Goal: Information Seeking & Learning: Check status

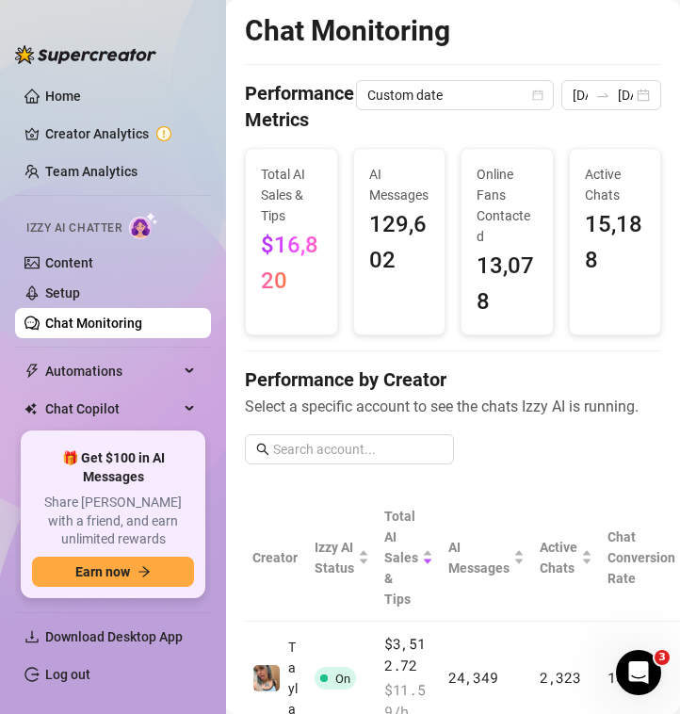
scroll to position [104, 0]
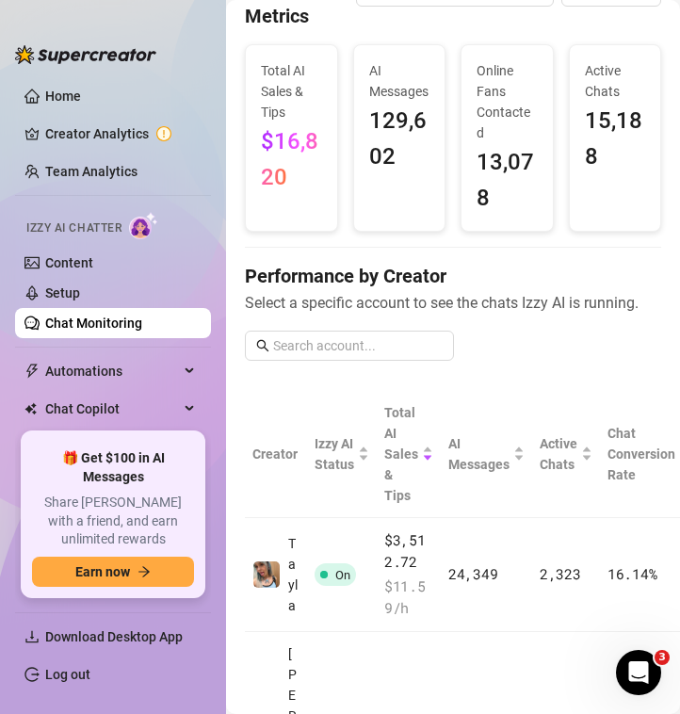
click at [88, 7] on aside "Home Creator Analytics Team Analytics Izzy AI Chatter Content Setup Chat Monito…" at bounding box center [113, 357] width 226 height 714
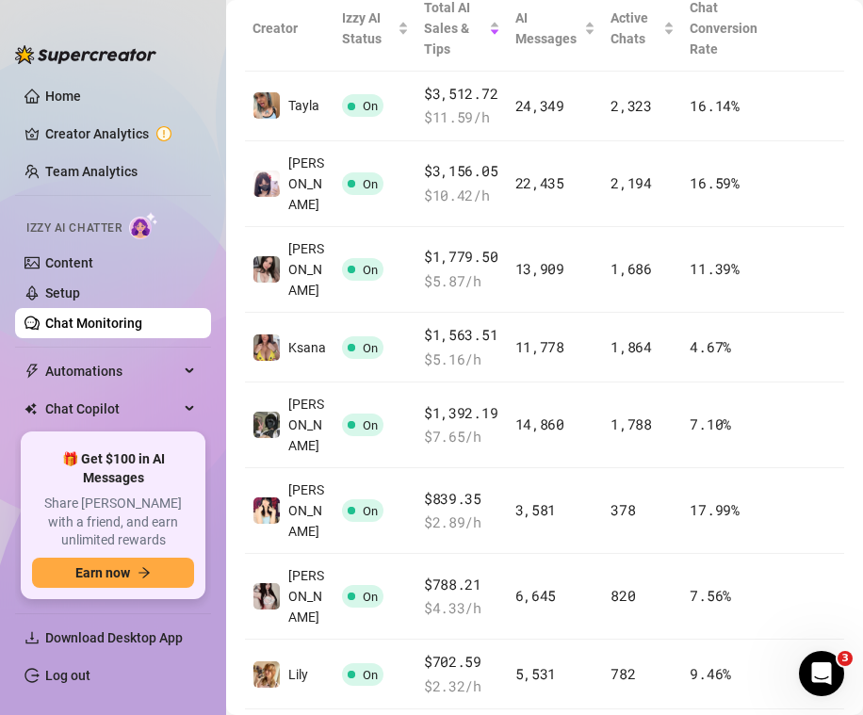
scroll to position [432, 0]
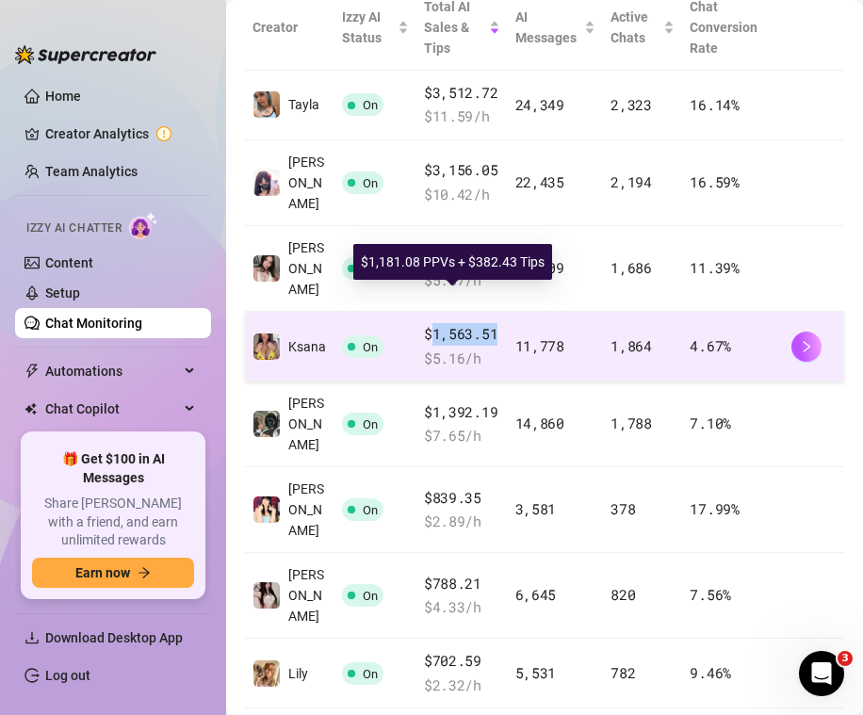
drag, startPoint x: 485, startPoint y: 301, endPoint x: 417, endPoint y: 313, distance: 68.7
click at [424, 323] on span "$1,563.51" at bounding box center [462, 334] width 76 height 23
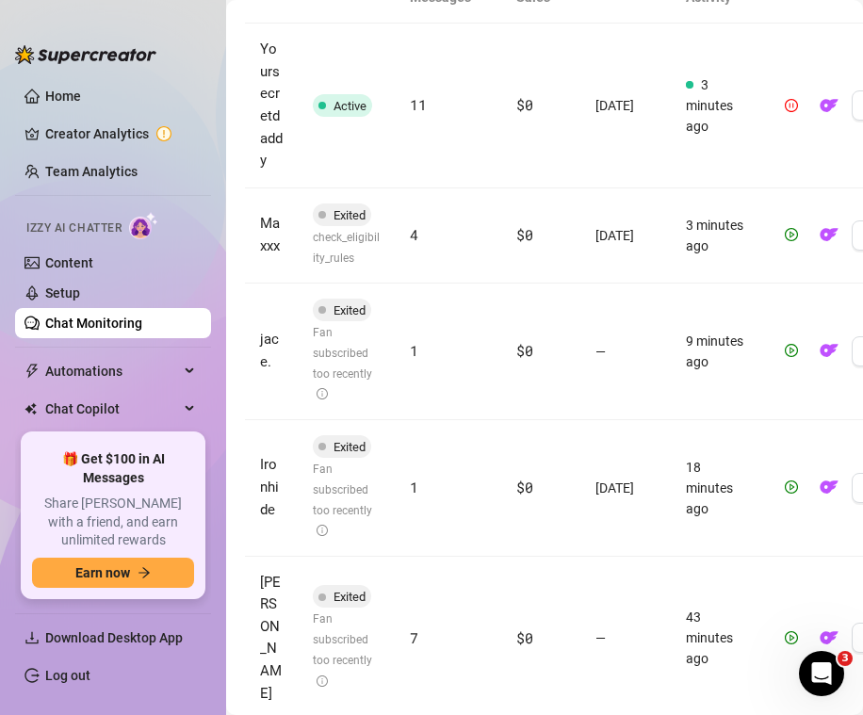
scroll to position [869, 0]
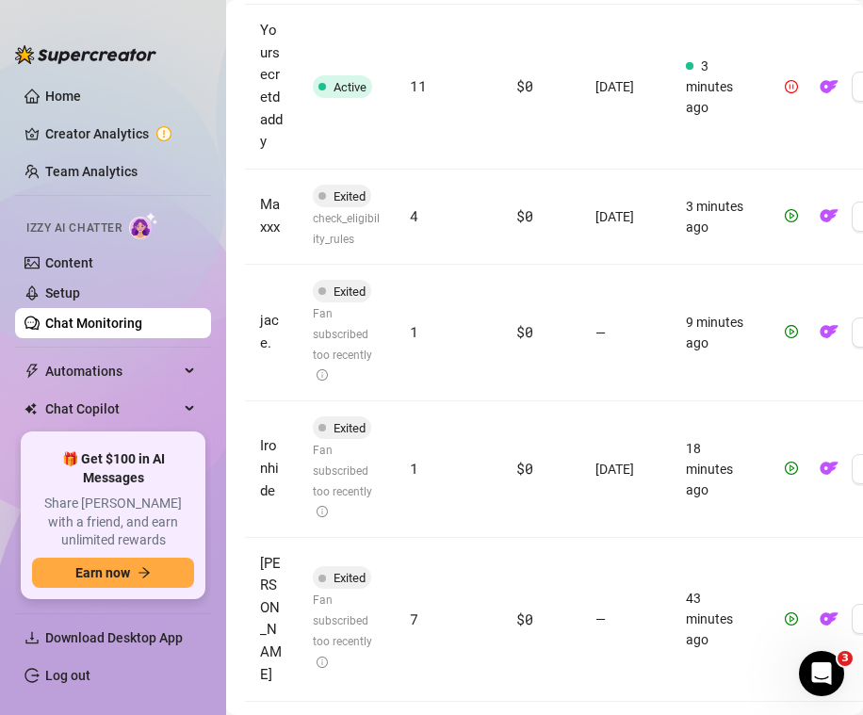
click at [142, 315] on link "Chat Monitoring" at bounding box center [93, 322] width 97 height 15
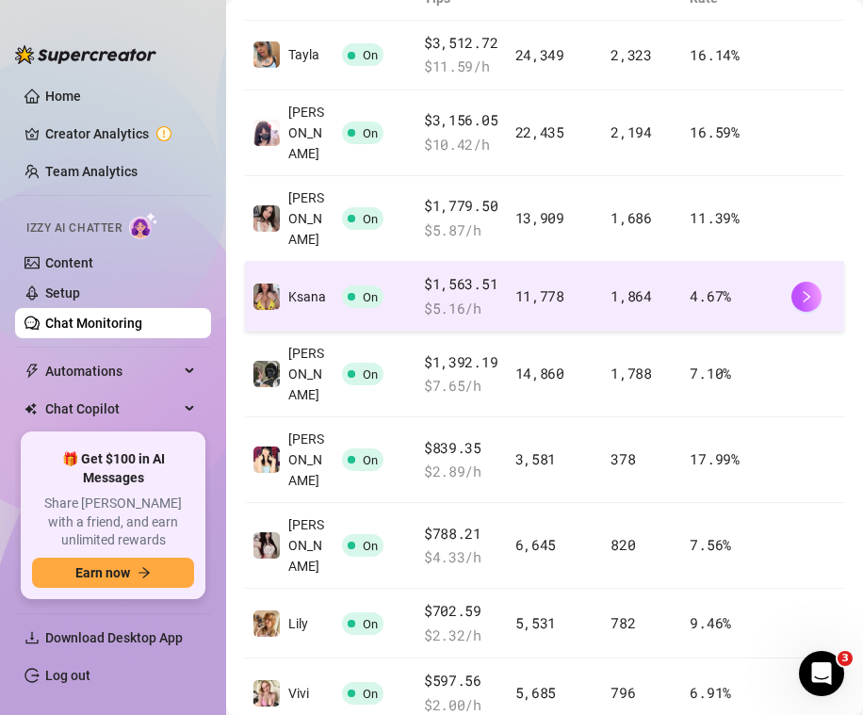
scroll to position [473, 0]
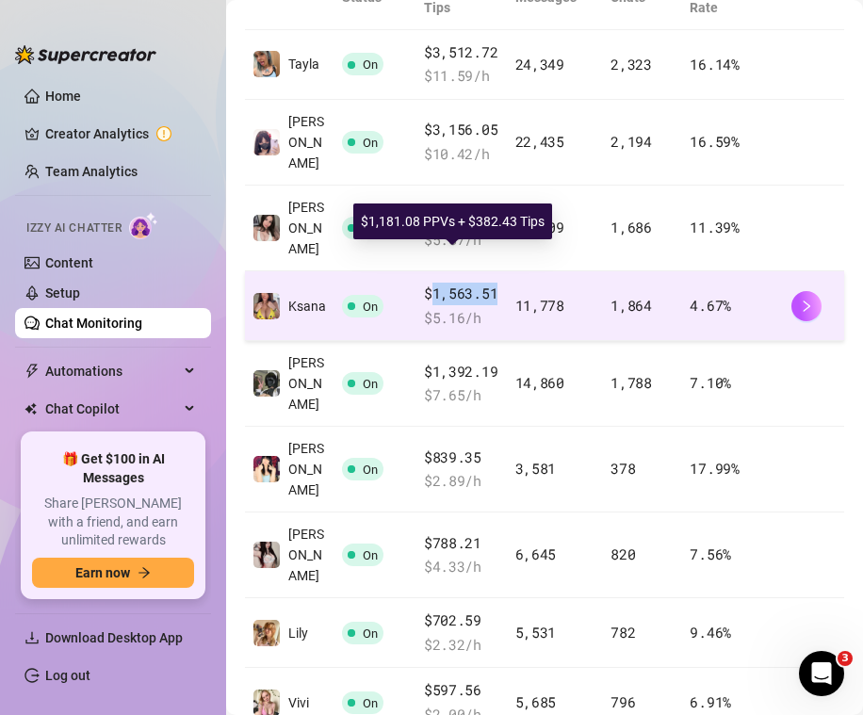
drag, startPoint x: 422, startPoint y: 266, endPoint x: 482, endPoint y: 269, distance: 60.4
click at [482, 282] on span "$1,563.51" at bounding box center [462, 293] width 76 height 23
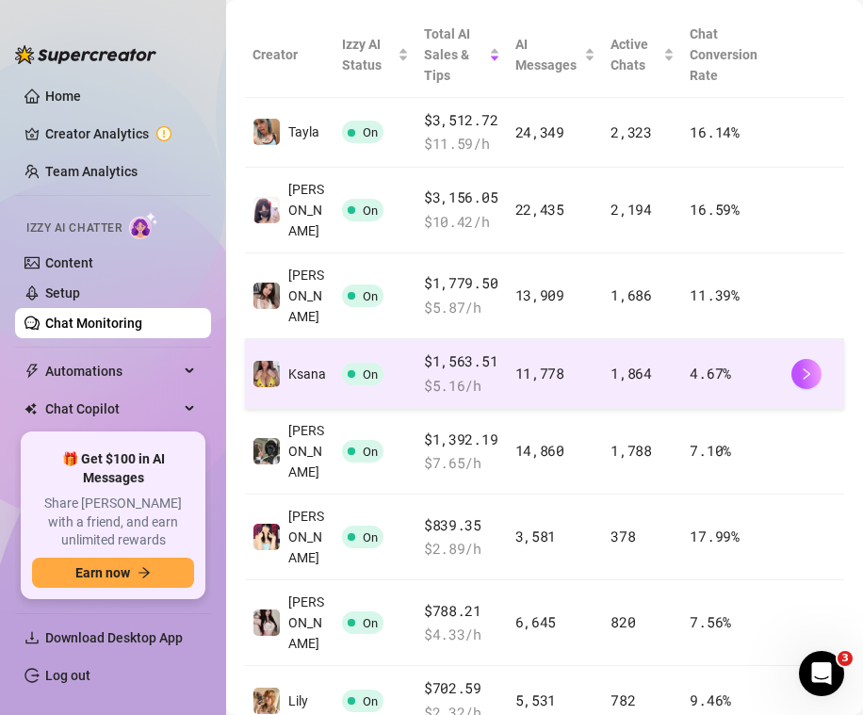
scroll to position [428, 0]
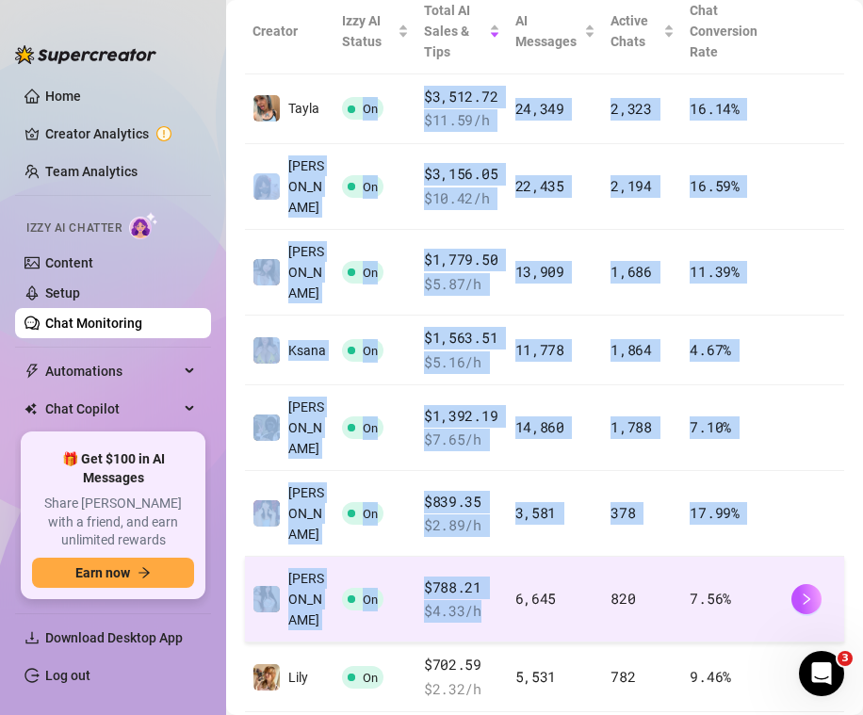
drag, startPoint x: 402, startPoint y: 86, endPoint x: 425, endPoint y: 554, distance: 468.5
click at [425, 554] on tbody "Tayla On $3,512.72 $ 11.59 /h 24,349 2,323 16.14 % [PERSON_NAME] On $3,156.05 $…" at bounding box center [544, 463] width 599 height 778
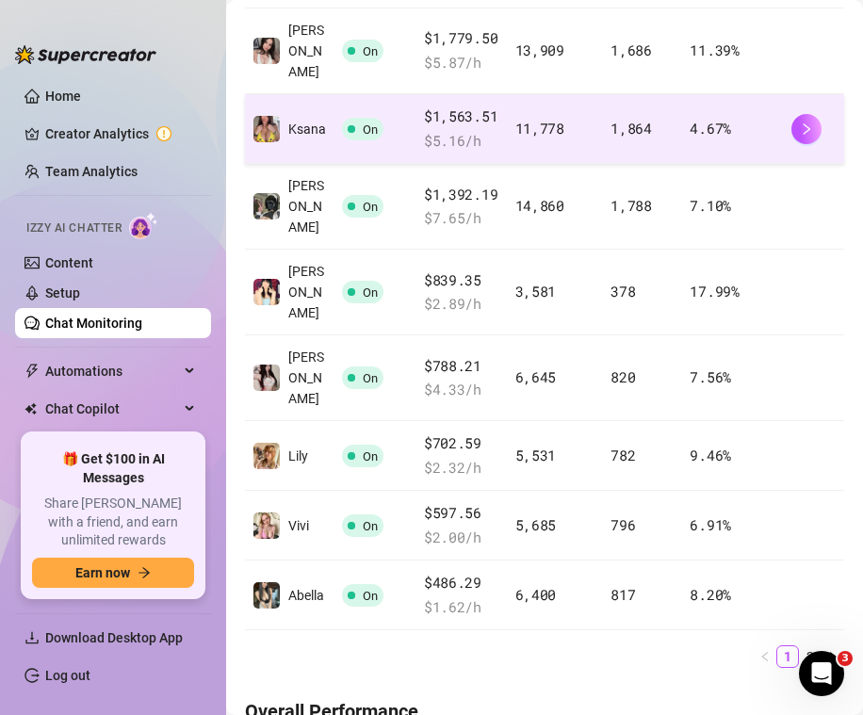
scroll to position [460, 0]
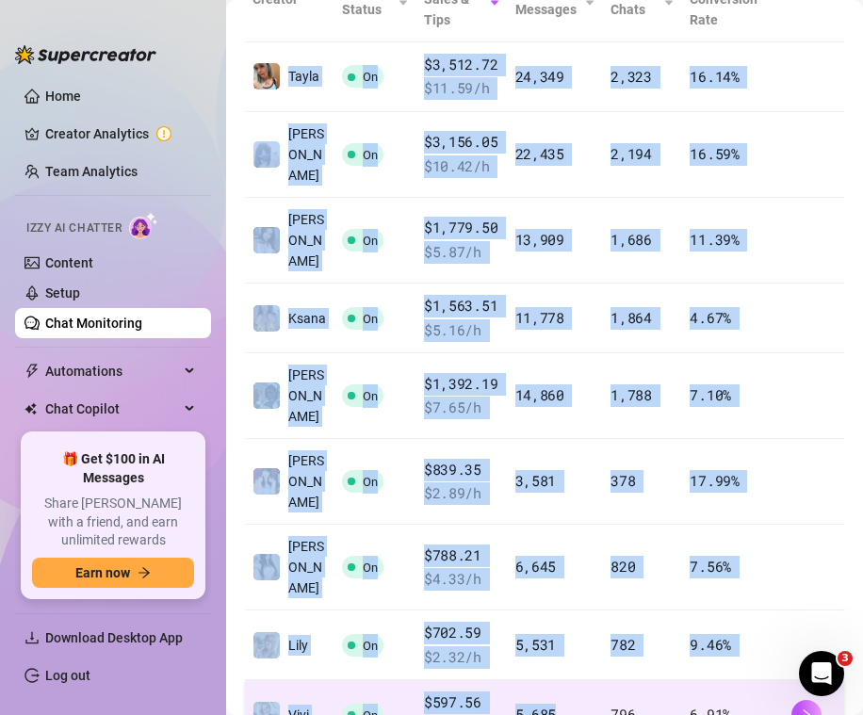
drag, startPoint x: 288, startPoint y: 17, endPoint x: 577, endPoint y: 664, distance: 708.5
click at [577, 664] on tbody "Tayla On $3,512.72 $ 11.59 /h 24,349 2,323 16.14 % [PERSON_NAME] On $3,156.05 $…" at bounding box center [544, 431] width 599 height 778
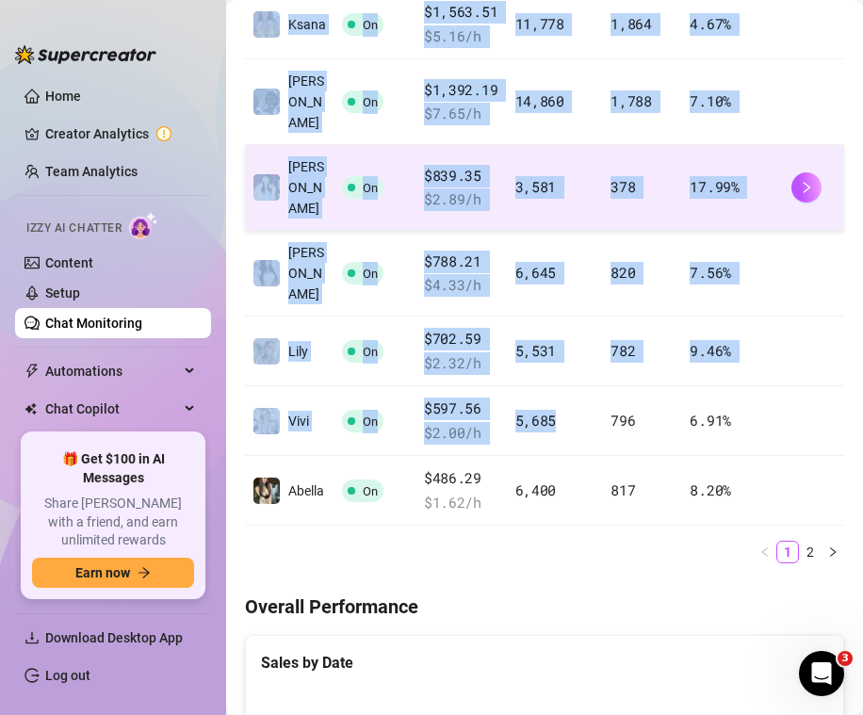
scroll to position [831, 0]
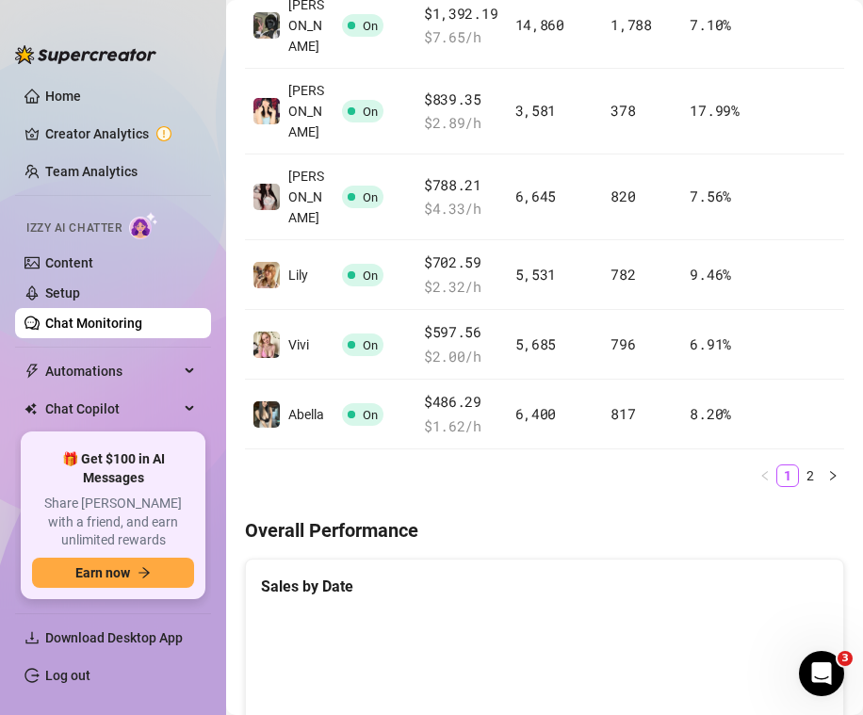
click at [517, 411] on div "Creator Izzy AI Status Total AI Sales & Tips AI Messages Active Chats Chat Conv…" at bounding box center [544, 45] width 599 height 916
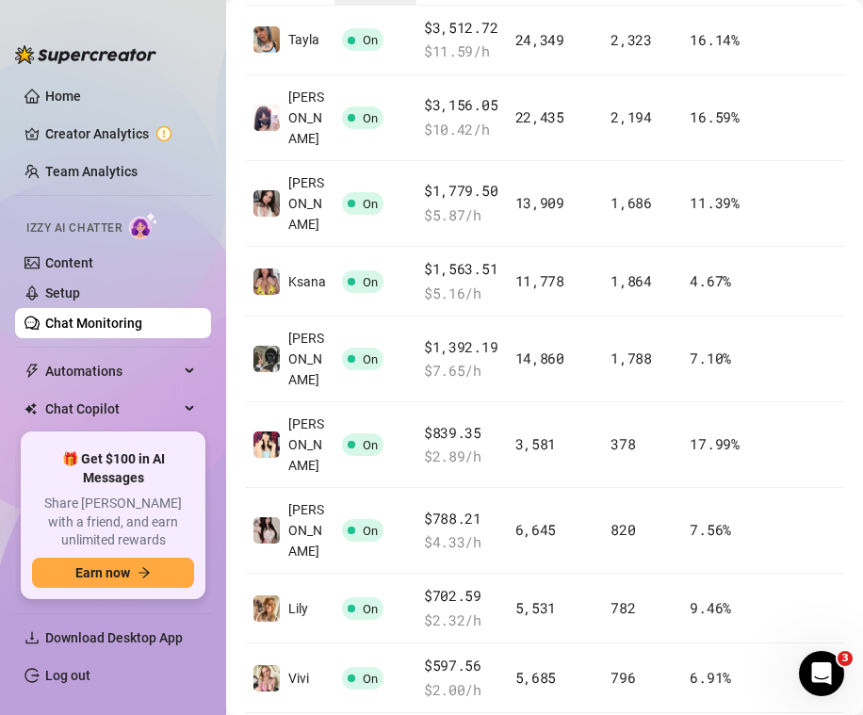
scroll to position [505, 0]
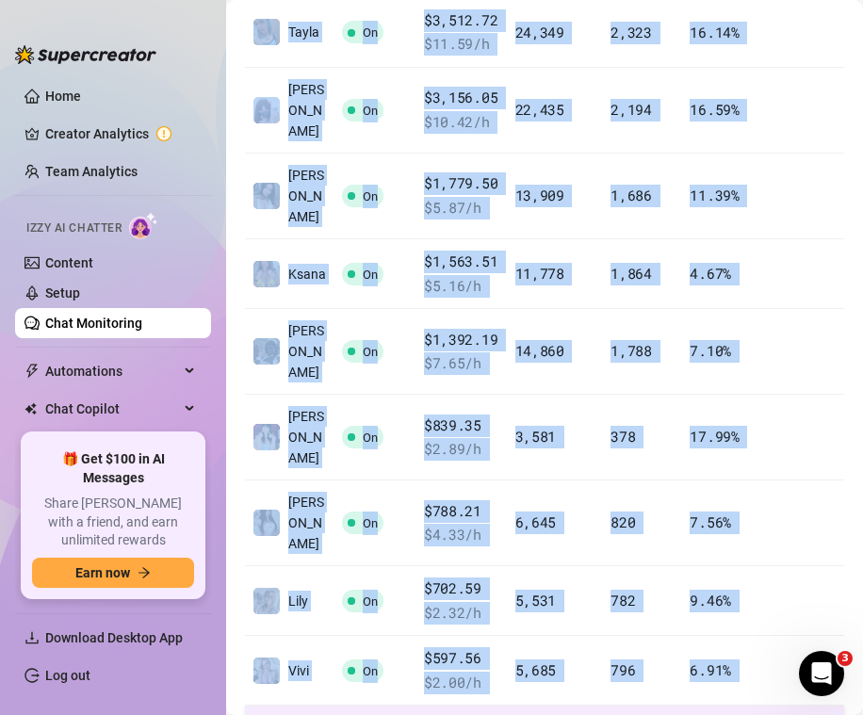
drag, startPoint x: 282, startPoint y: 19, endPoint x: 742, endPoint y: 665, distance: 792.7
click at [679, 665] on tbody "Tayla On $3,512.72 $ 11.59 /h 24,349 2,323 16.14 % [PERSON_NAME] On $3,156.05 $…" at bounding box center [544, 387] width 599 height 778
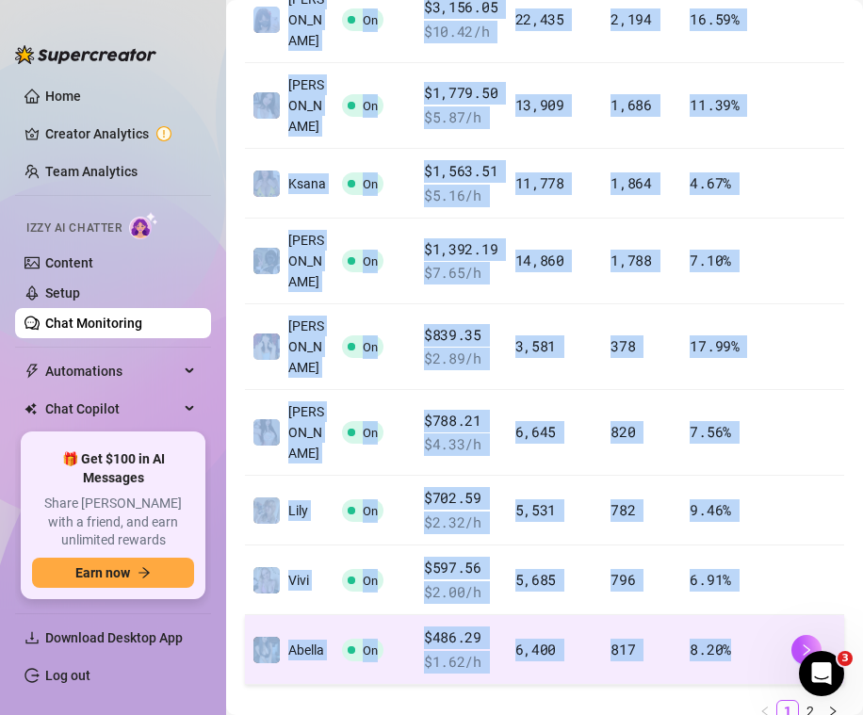
scroll to position [648, 0]
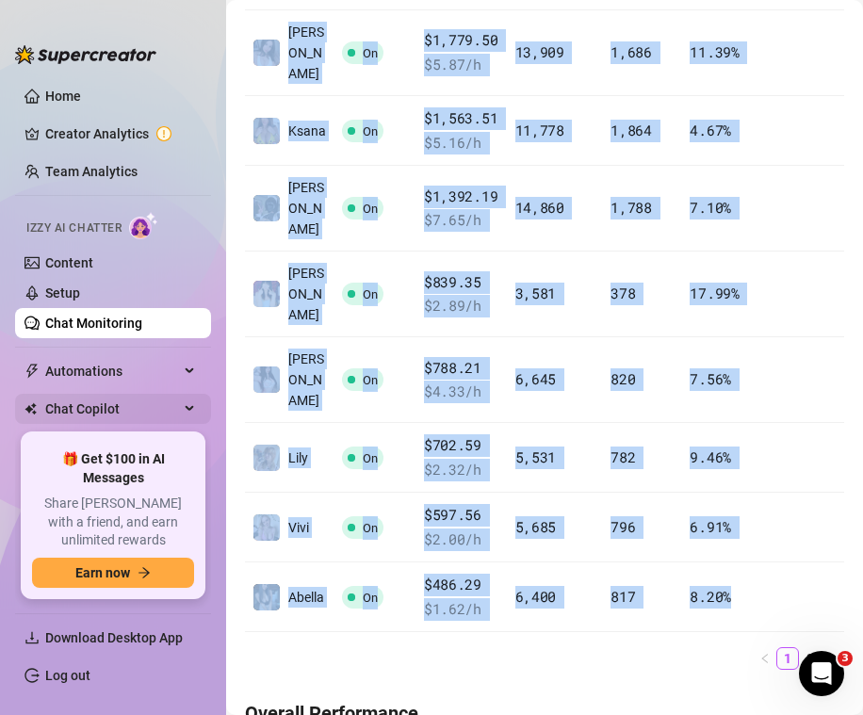
copy tbody "Tayla On $3,512.72 $ 11.59 /h 24,349 2,323 16.14 % [PERSON_NAME] On $3,156.05 $…"
click at [679, 648] on link "2" at bounding box center [809, 658] width 21 height 21
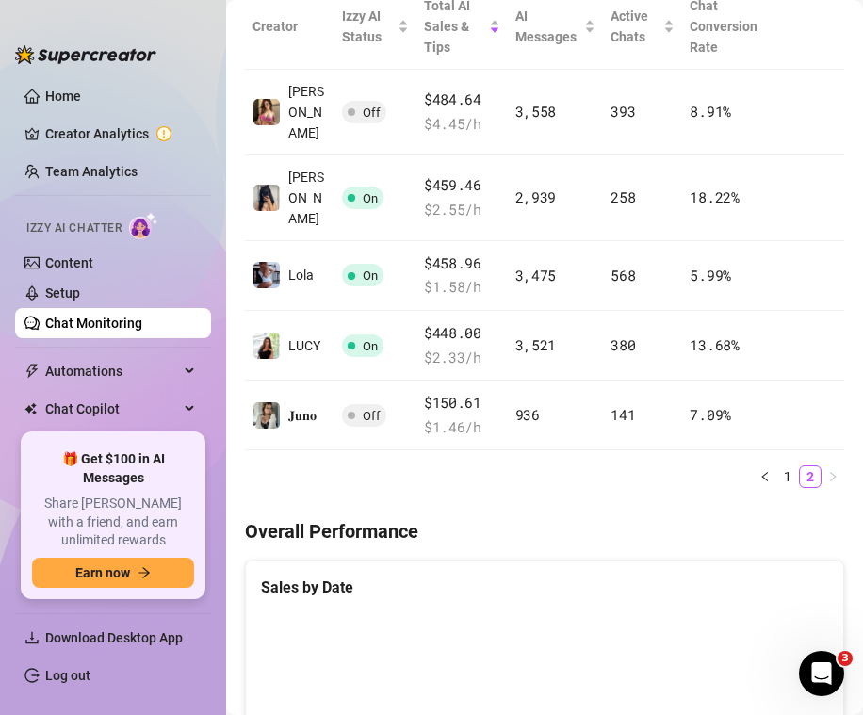
scroll to position [420, 0]
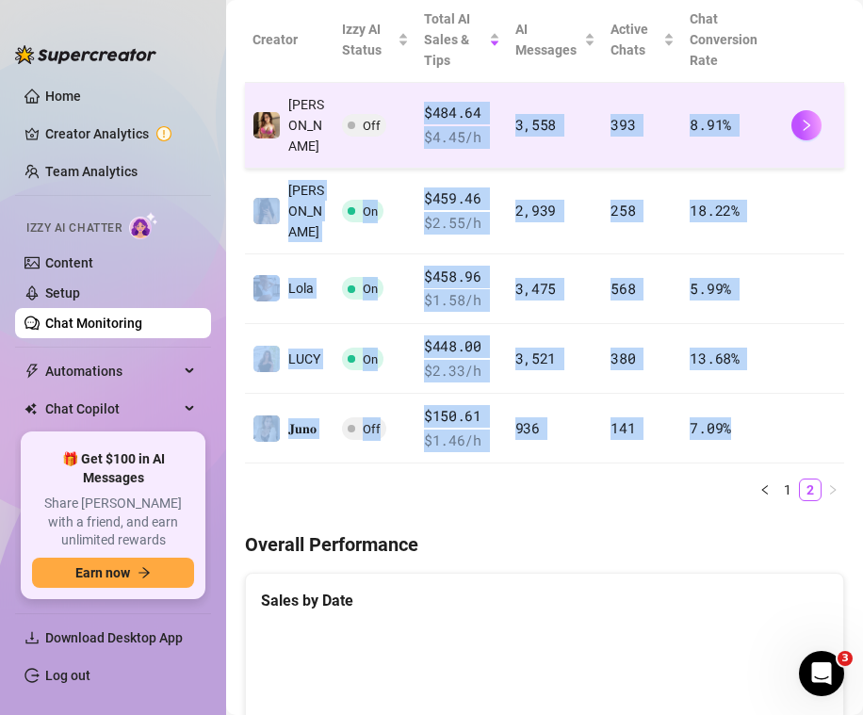
drag, startPoint x: 746, startPoint y: 401, endPoint x: 377, endPoint y: 120, distance: 464.2
click at [377, 120] on tbody "[PERSON_NAME] Off $484.64 $ 4.45 /h 3,558 393 8.91 % [PERSON_NAME] On $459.46 $…" at bounding box center [544, 273] width 599 height 380
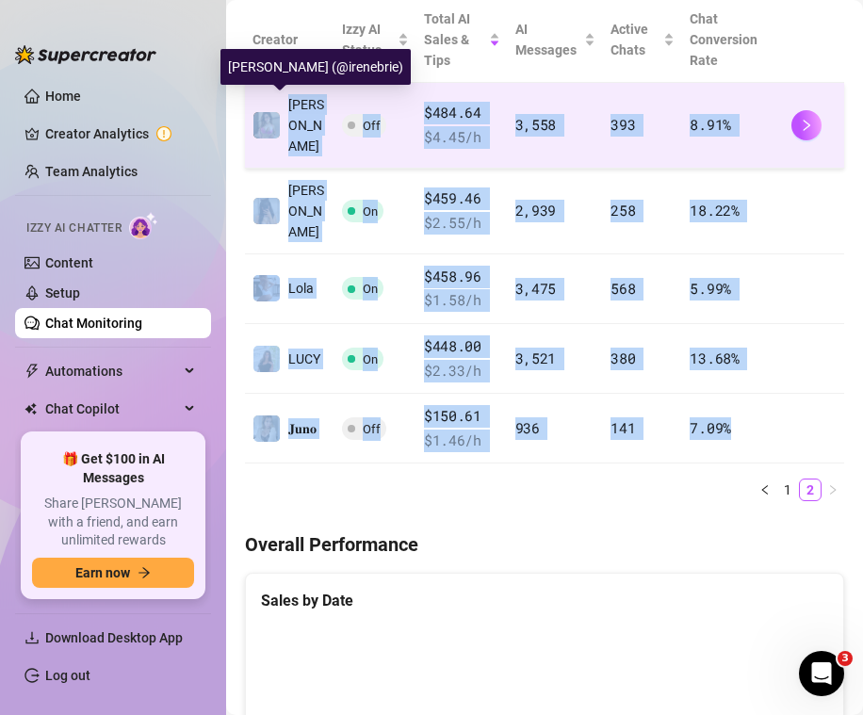
drag, startPoint x: 744, startPoint y: 411, endPoint x: 275, endPoint y: 123, distance: 550.4
click at [275, 123] on tbody "[PERSON_NAME] Off $484.64 $ 4.45 /h 3,558 393 8.91 % [PERSON_NAME] On $459.46 $…" at bounding box center [544, 273] width 599 height 380
copy tbody "[PERSON_NAME] Off $484.64 $ 4.45 /h 3,558 393 8.91 % [PERSON_NAME] On $459.46 $…"
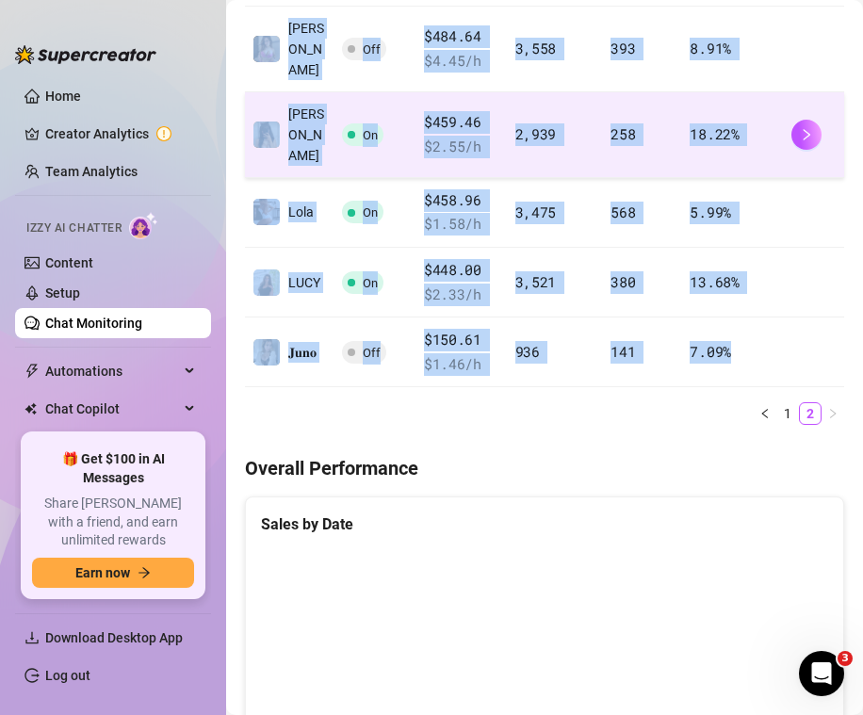
scroll to position [511, 0]
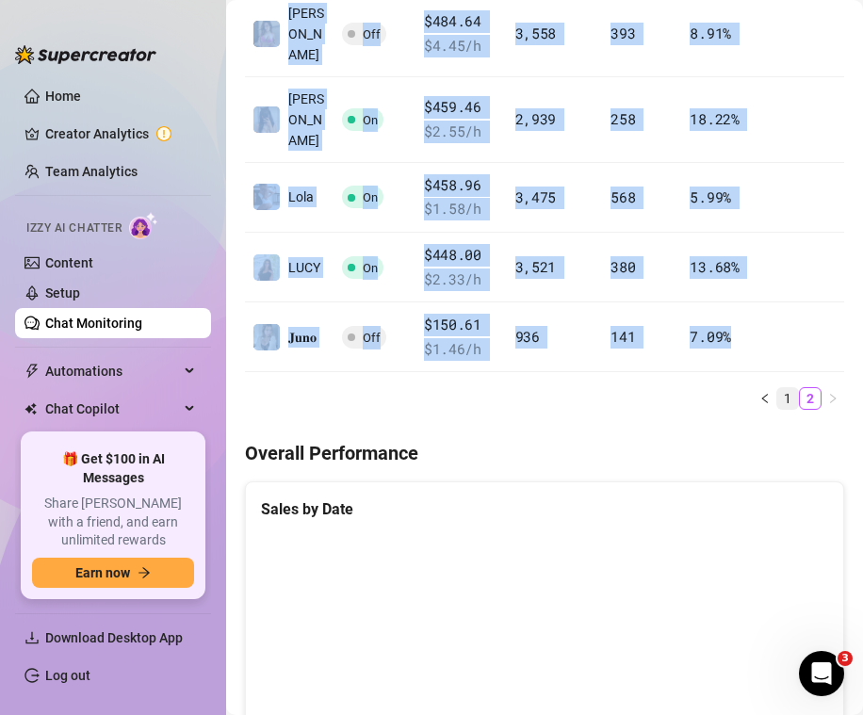
click at [679, 388] on link "1" at bounding box center [787, 398] width 21 height 21
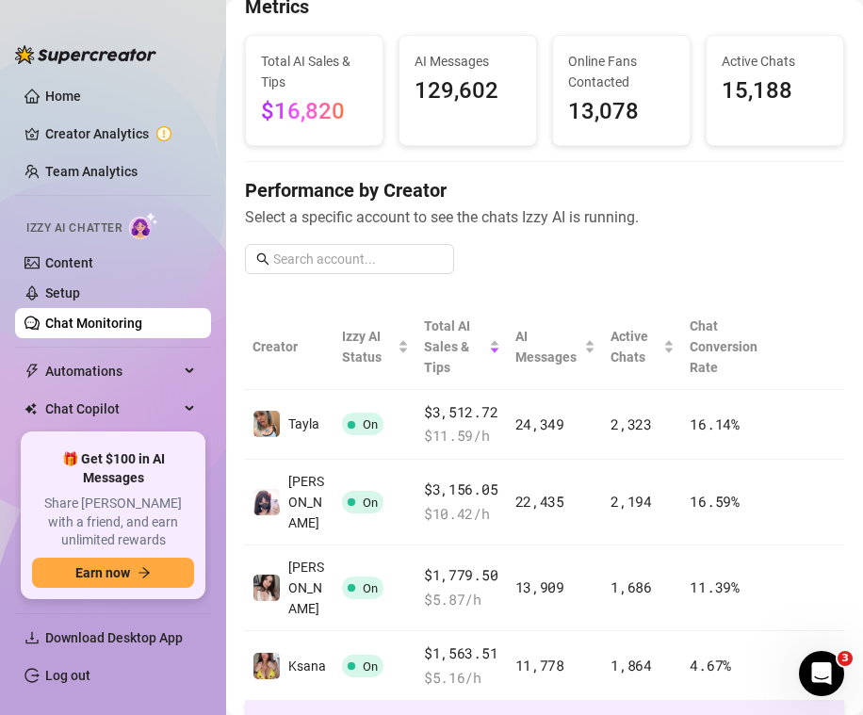
scroll to position [0, 0]
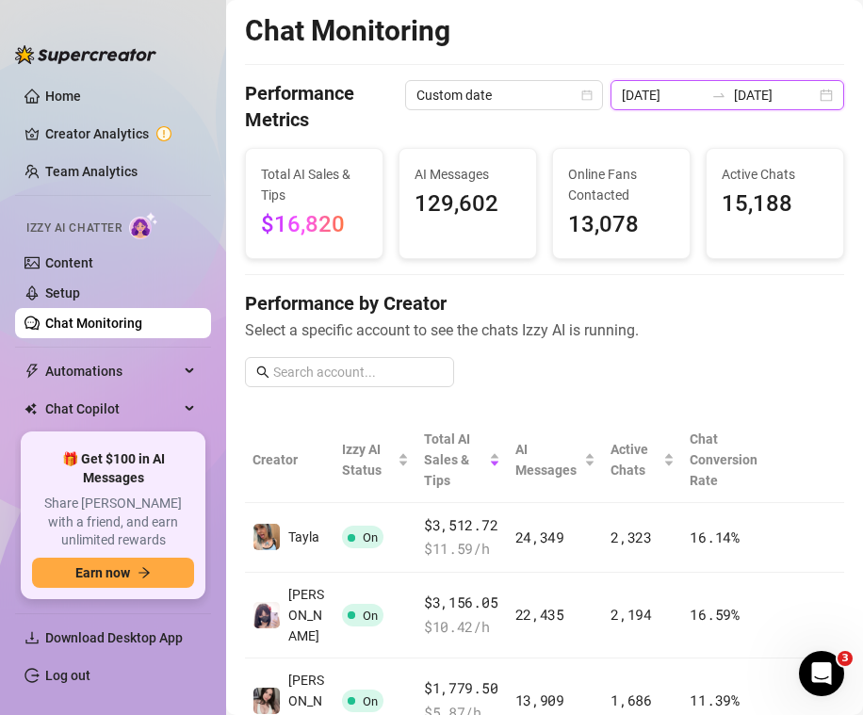
click at [679, 86] on input "[DATE]" at bounding box center [775, 95] width 82 height 21
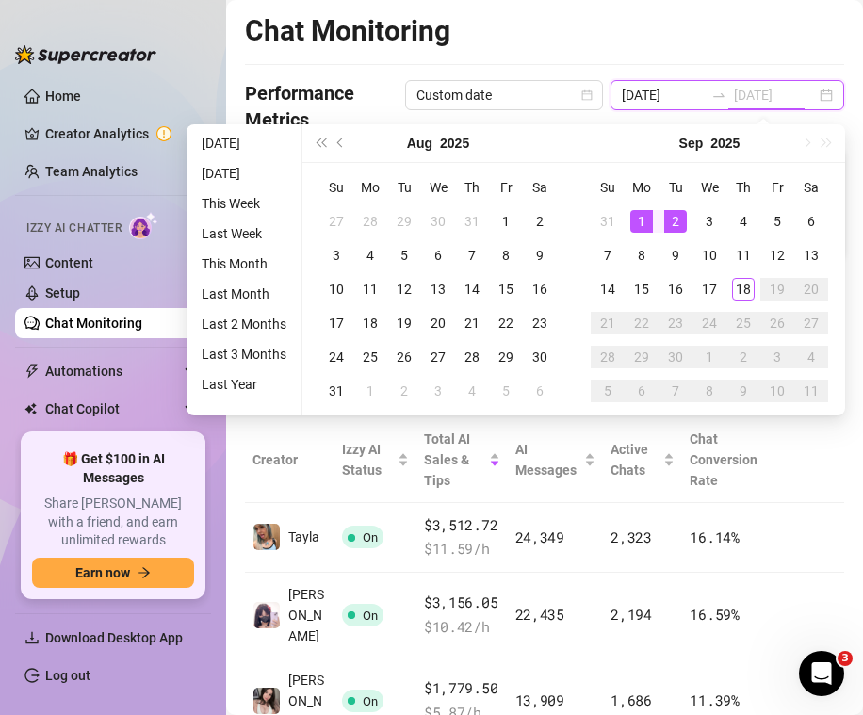
type input "[DATE]"
click at [641, 217] on div "1" at bounding box center [641, 221] width 23 height 23
click at [665, 219] on div "2" at bounding box center [675, 221] width 23 height 23
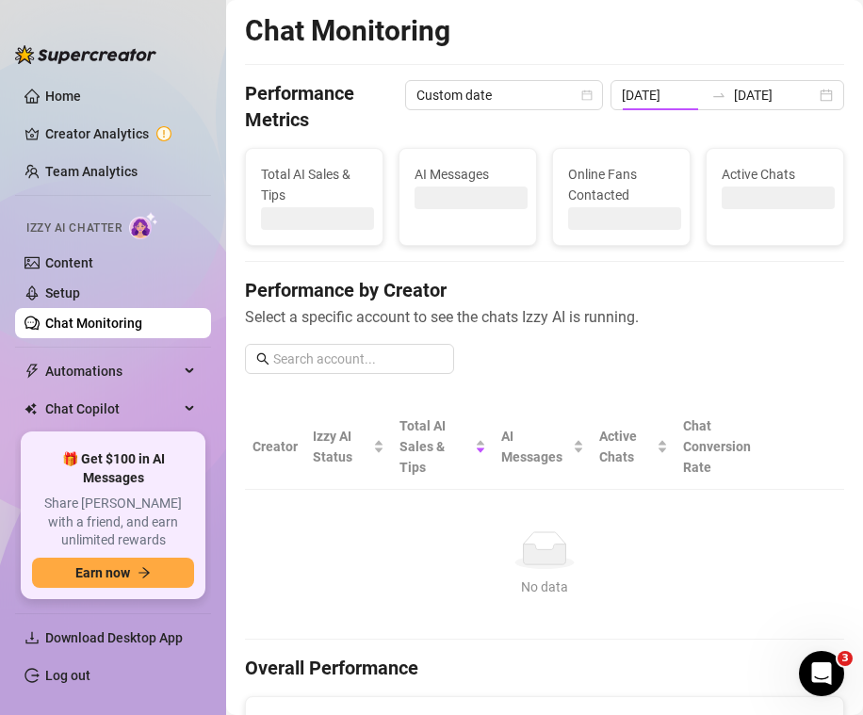
type input "[DATE]"
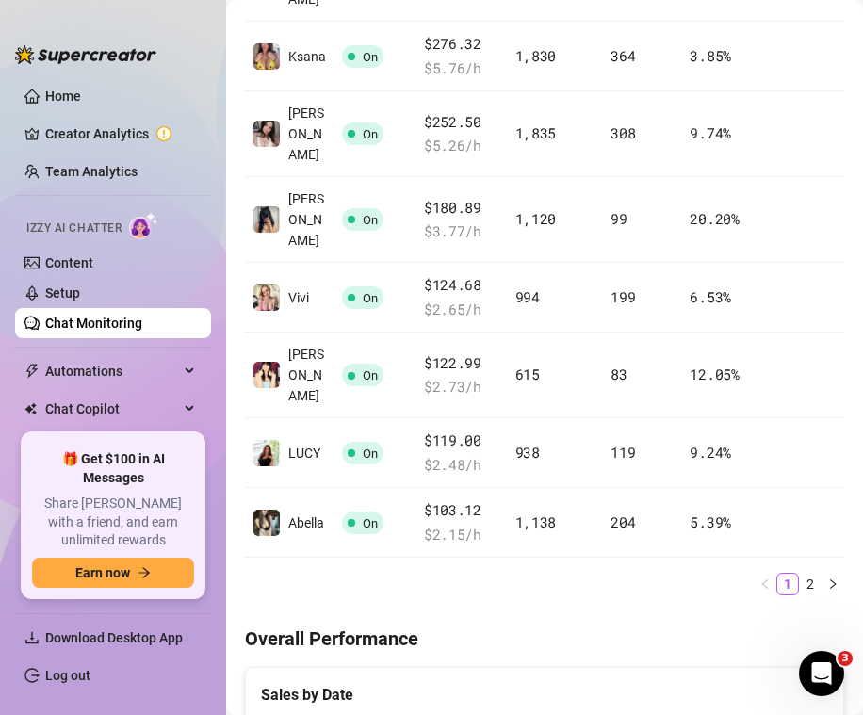
scroll to position [734, 0]
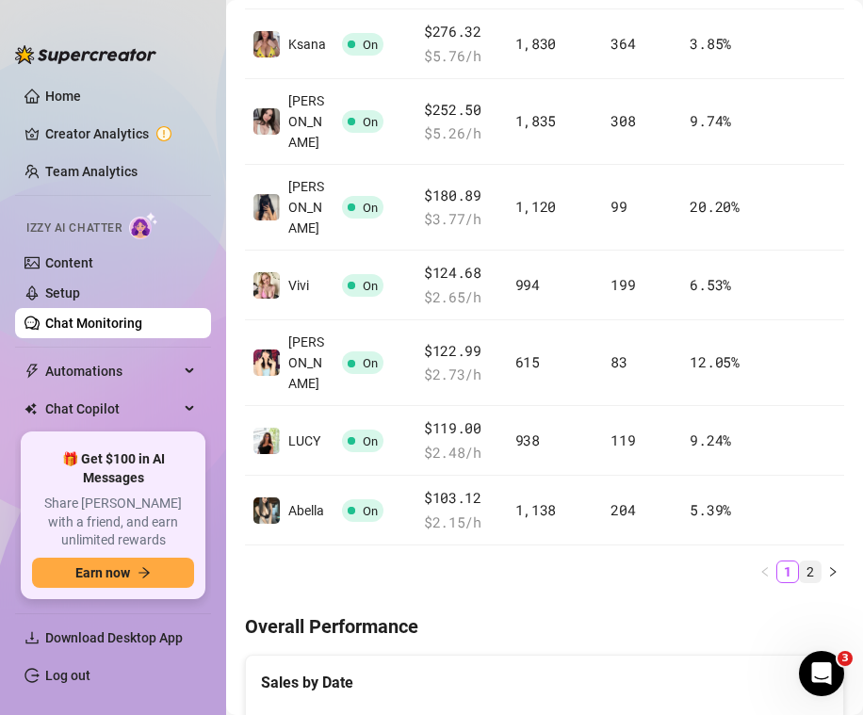
click at [679, 561] on link "2" at bounding box center [809, 571] width 21 height 21
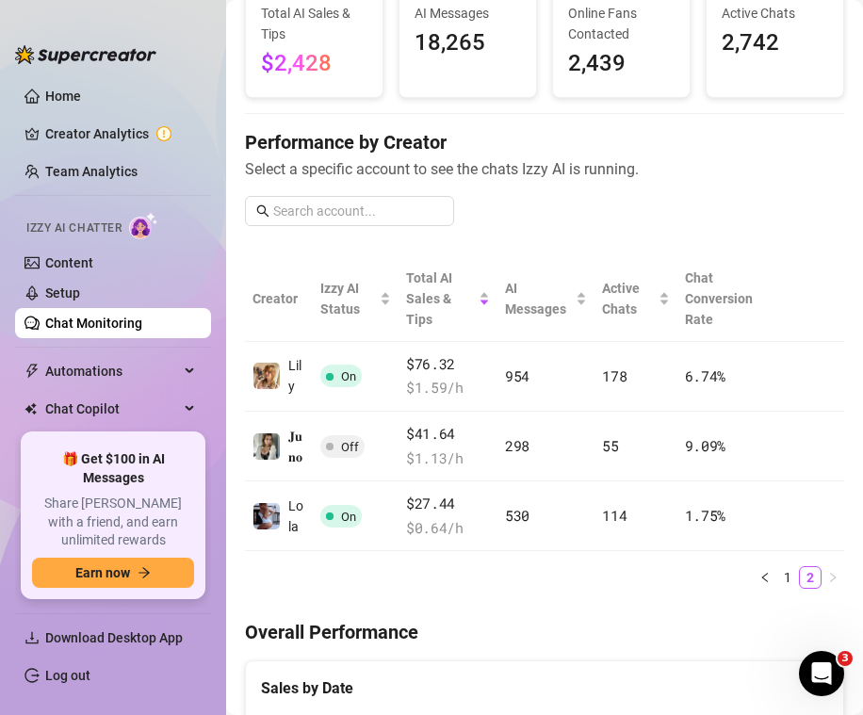
scroll to position [159, 0]
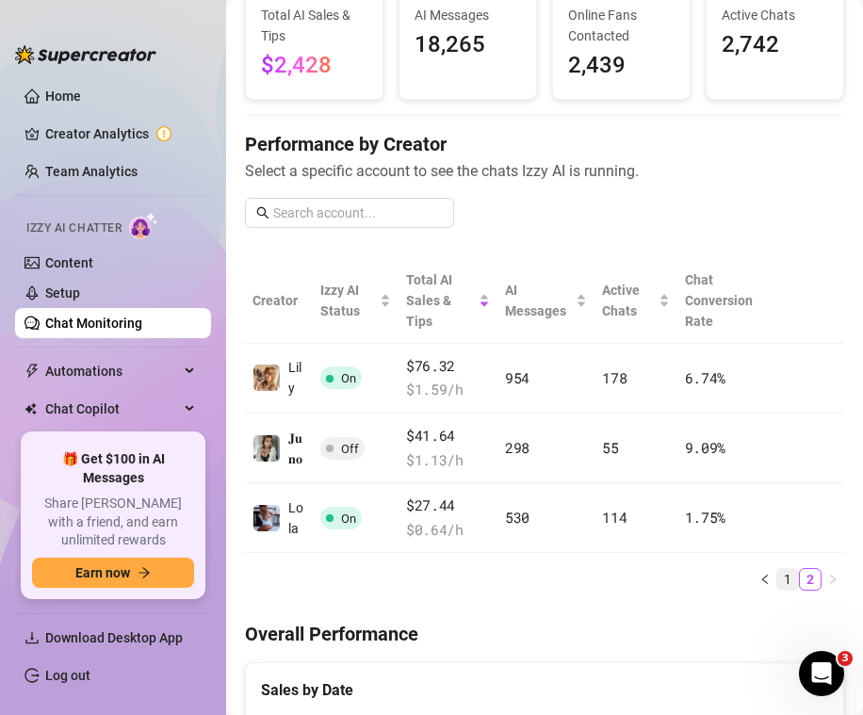
click at [679, 587] on link "1" at bounding box center [787, 579] width 21 height 21
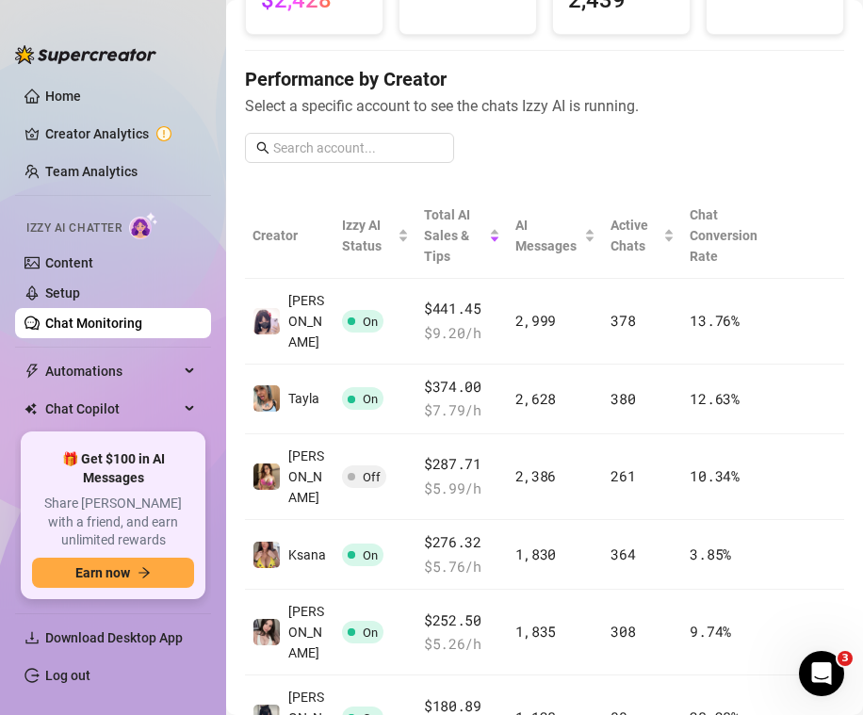
scroll to position [0, 0]
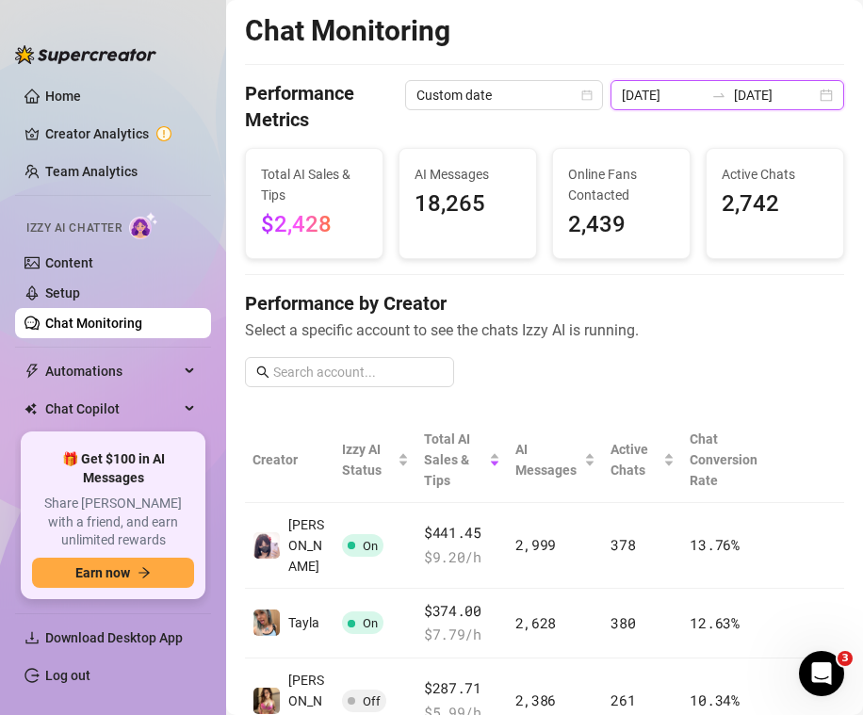
click at [679, 93] on input "[DATE]" at bounding box center [775, 95] width 82 height 21
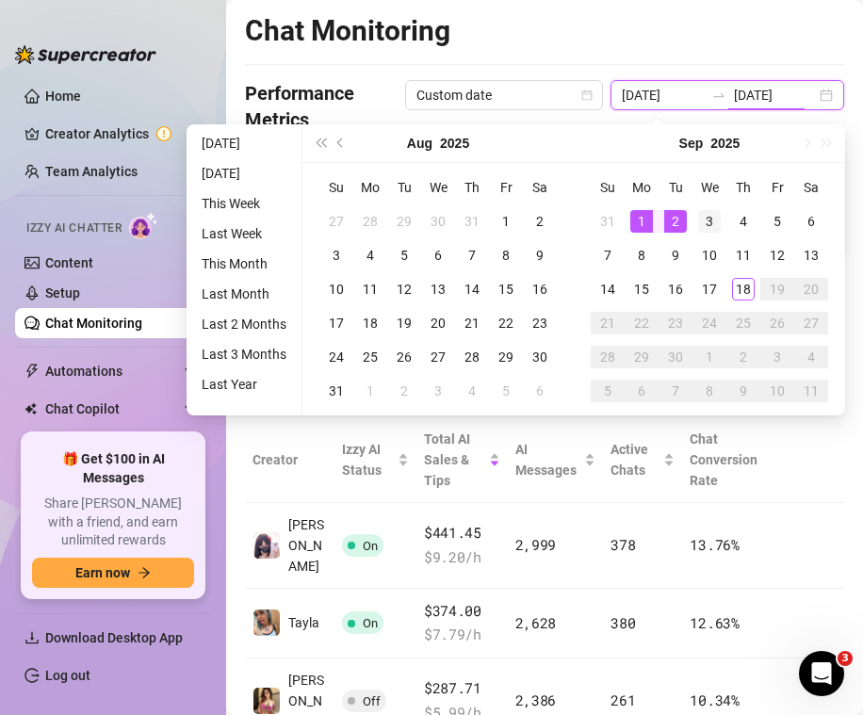
type input "[DATE]"
click at [679, 218] on div "3" at bounding box center [709, 221] width 23 height 23
click at [679, 102] on input "[DATE]" at bounding box center [662, 95] width 82 height 21
click at [679, 99] on input "[DATE]" at bounding box center [662, 95] width 82 height 21
type input "[DATE]"
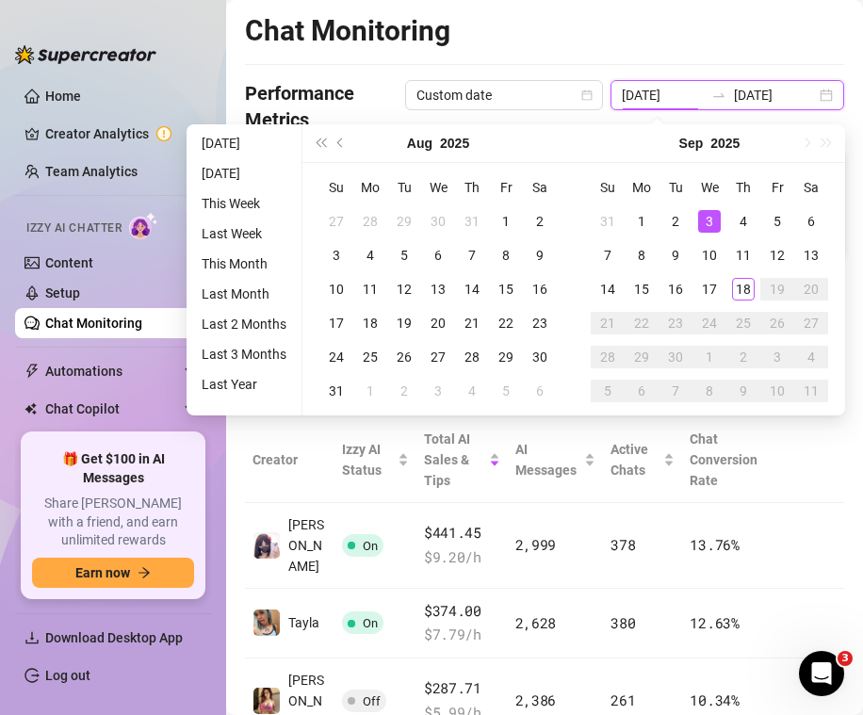
click at [679, 89] on input "[DATE]" at bounding box center [775, 95] width 82 height 21
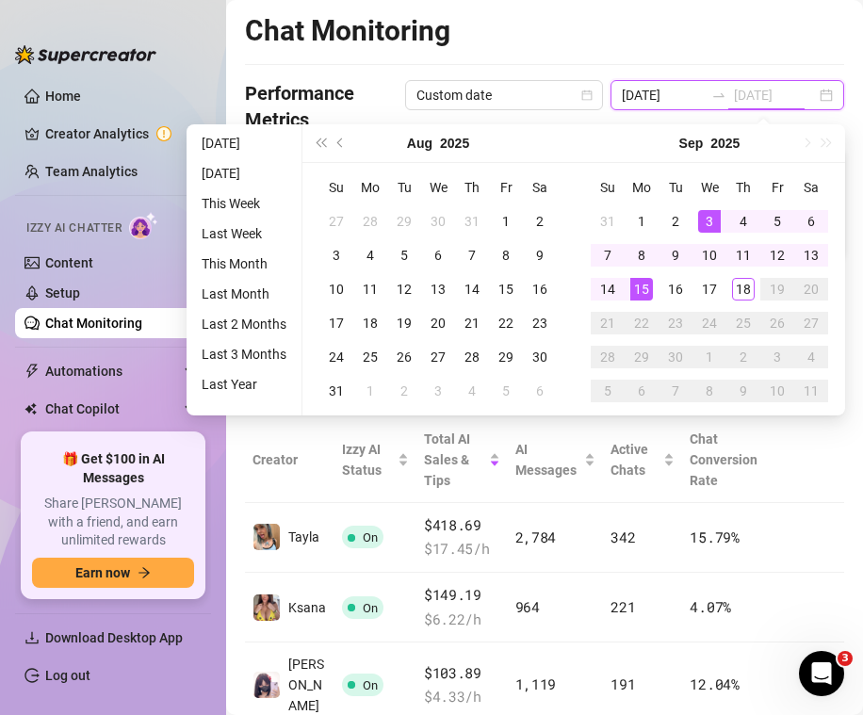
type input "[DATE]"
click at [637, 288] on div "15" at bounding box center [641, 289] width 23 height 23
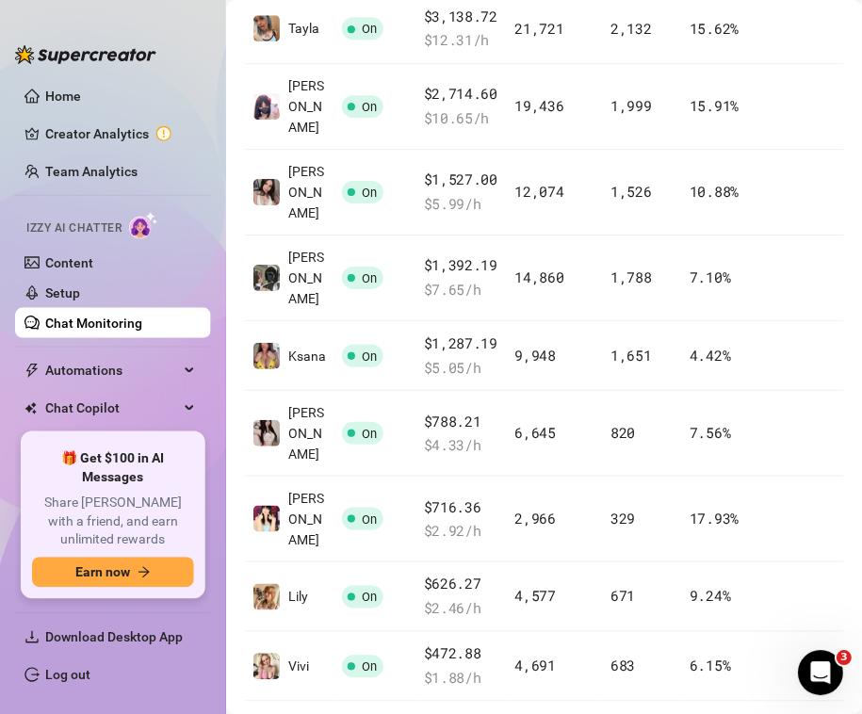
scroll to position [559, 0]
